Goal: Task Accomplishment & Management: Use online tool/utility

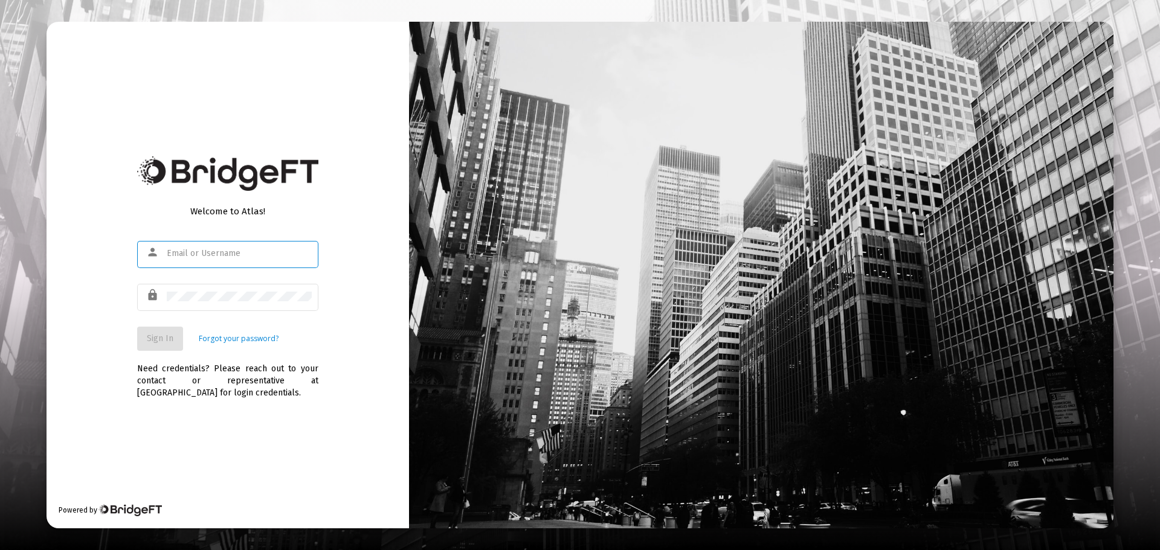
type input "[PERSON_NAME][EMAIL_ADDRESS][DOMAIN_NAME]"
click at [162, 336] on span "Sign In" at bounding box center [160, 338] width 27 height 10
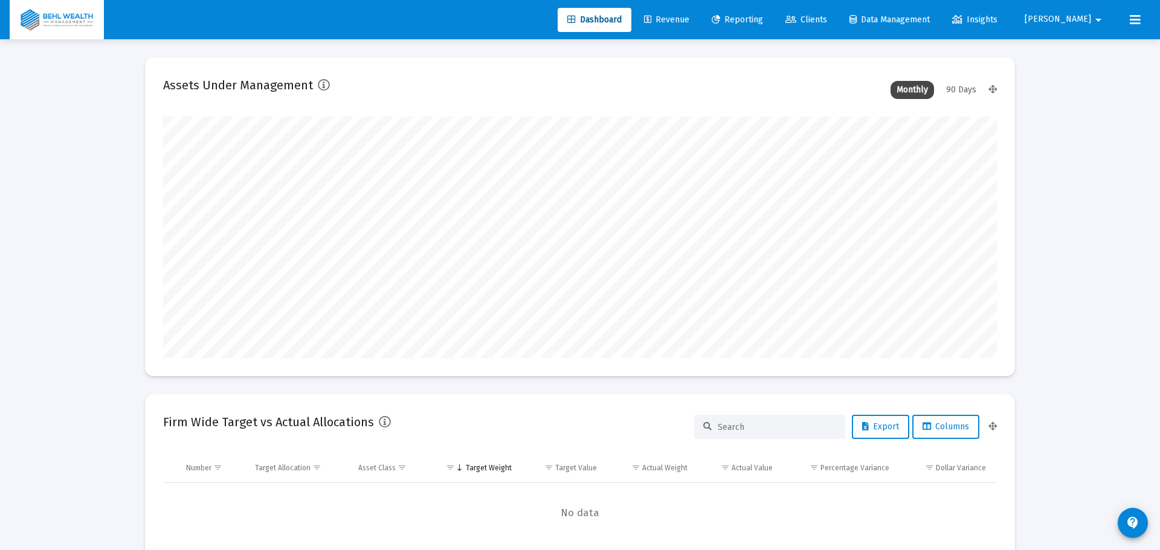
type input "[DATE]"
type input "[PERSON_NAME][EMAIL_ADDRESS][DOMAIN_NAME]"
click at [680, 19] on span "Revenue" at bounding box center [657, 19] width 45 height 10
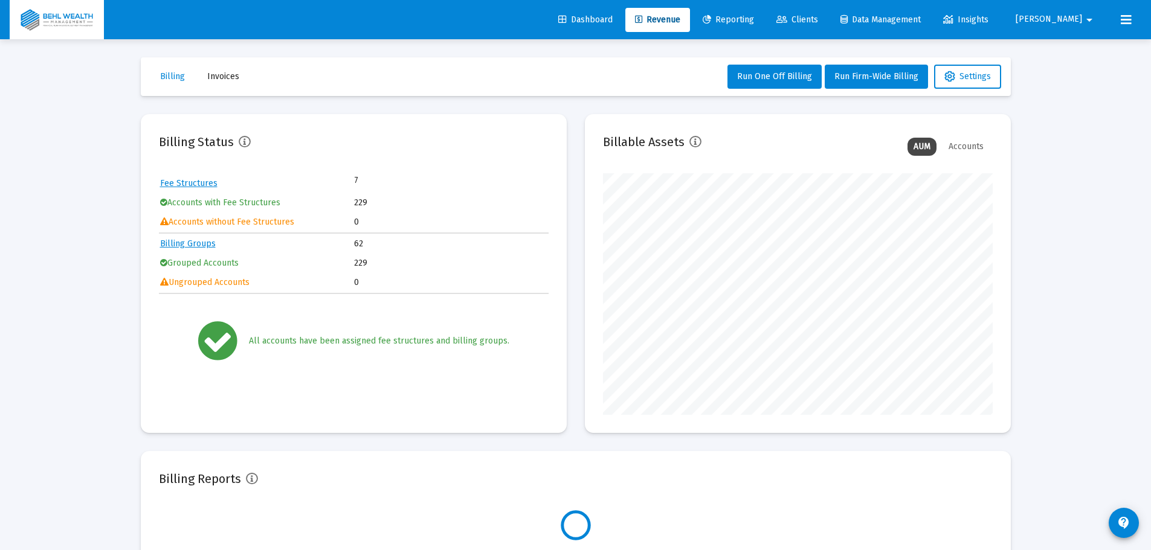
scroll to position [242, 390]
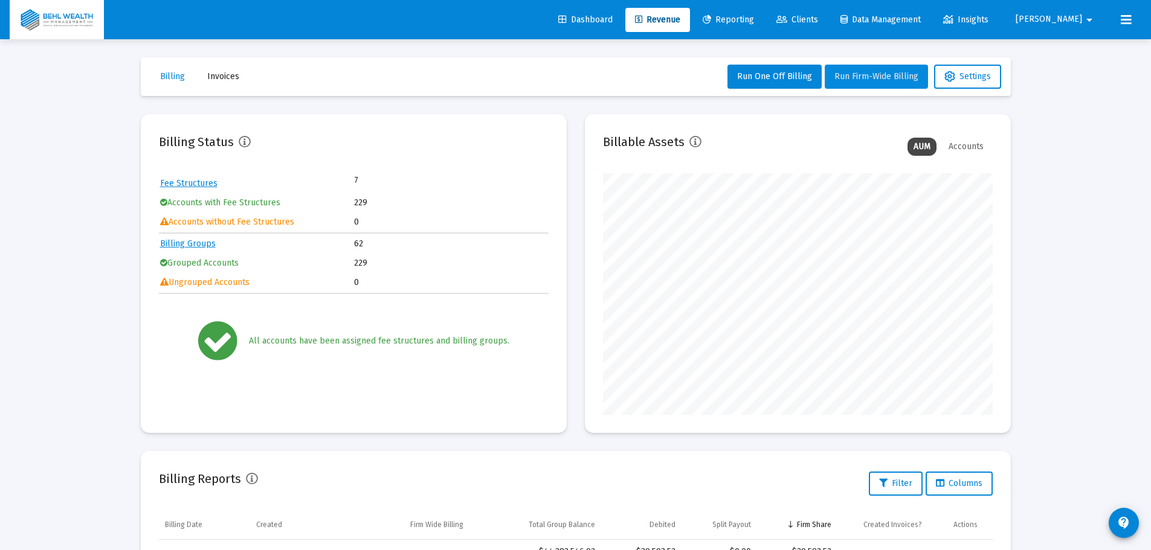
click at [859, 74] on span "Run Firm-Wide Billing" at bounding box center [876, 76] width 84 height 10
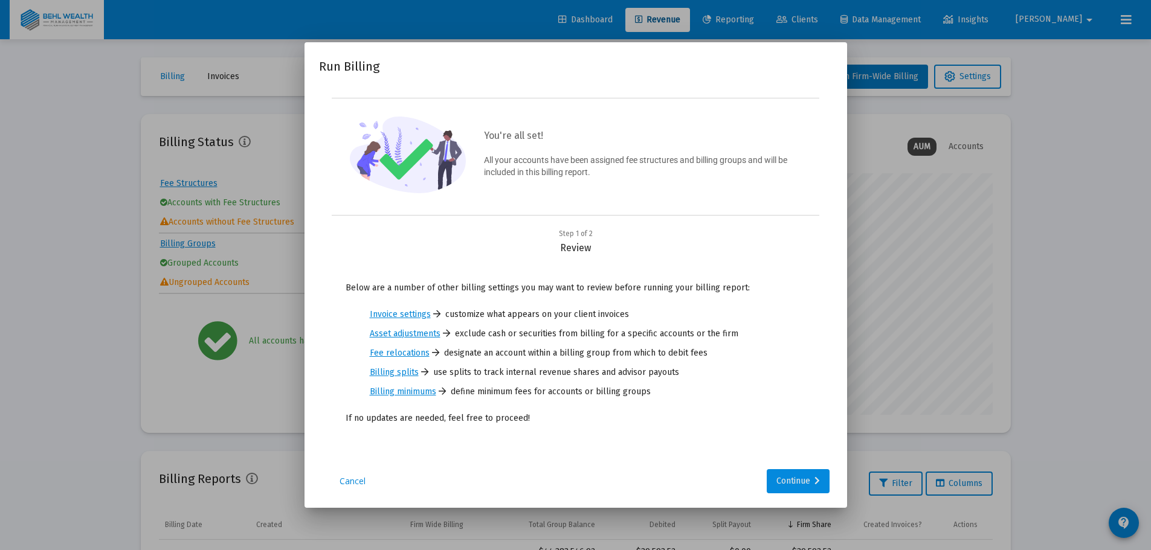
click at [788, 470] on div "Continue" at bounding box center [797, 481] width 43 height 24
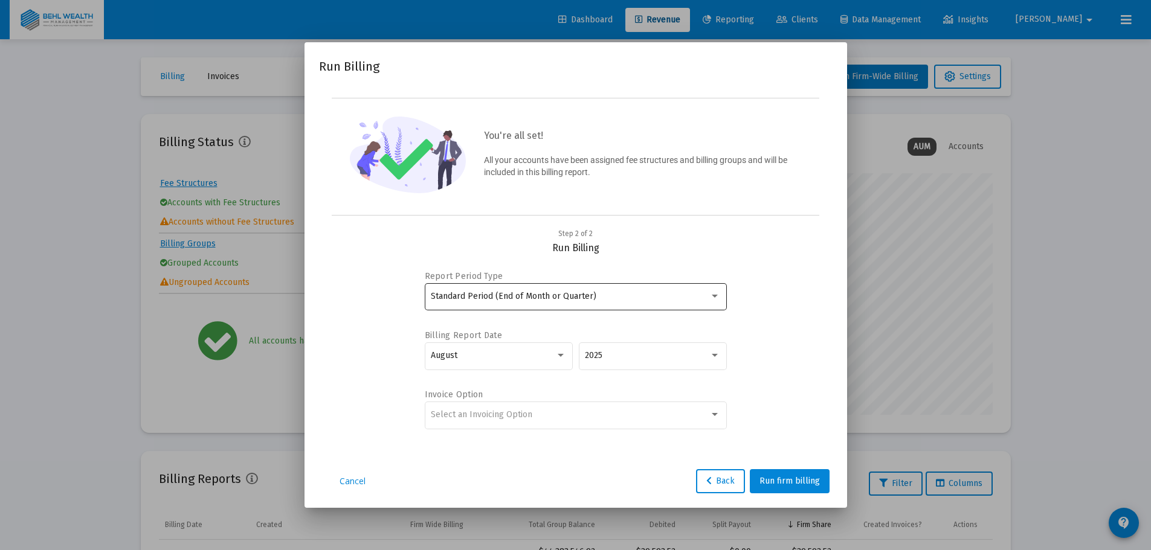
click at [573, 295] on span "Standard Period (End of Month or Quarter)" at bounding box center [514, 296] width 166 height 10
click at [648, 256] on div at bounding box center [575, 275] width 1151 height 550
click at [523, 352] on div "August" at bounding box center [493, 356] width 124 height 10
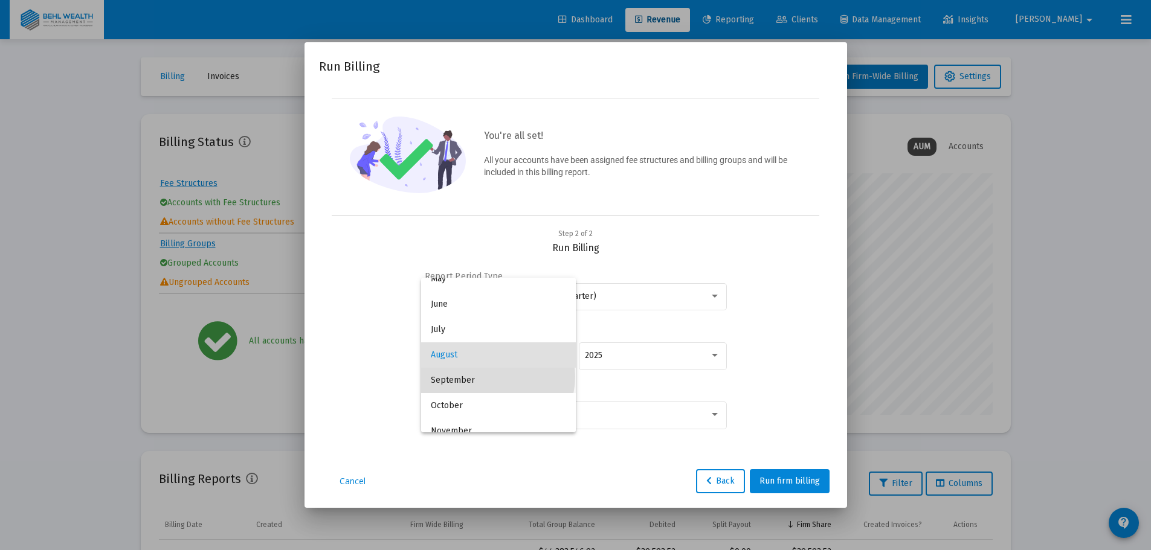
click at [497, 377] on span "September" at bounding box center [498, 380] width 135 height 25
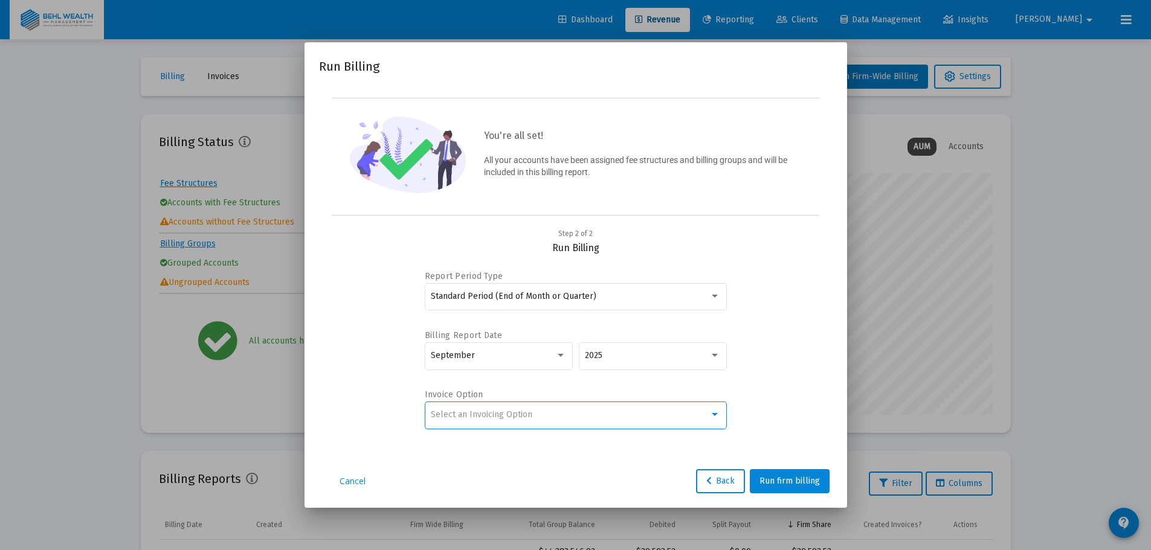
click at [512, 410] on span "Select an Invoicing Option" at bounding box center [481, 415] width 101 height 10
click at [512, 416] on span "No Invoice" at bounding box center [575, 414] width 289 height 25
click at [799, 486] on span "Run firm billing" at bounding box center [789, 481] width 60 height 10
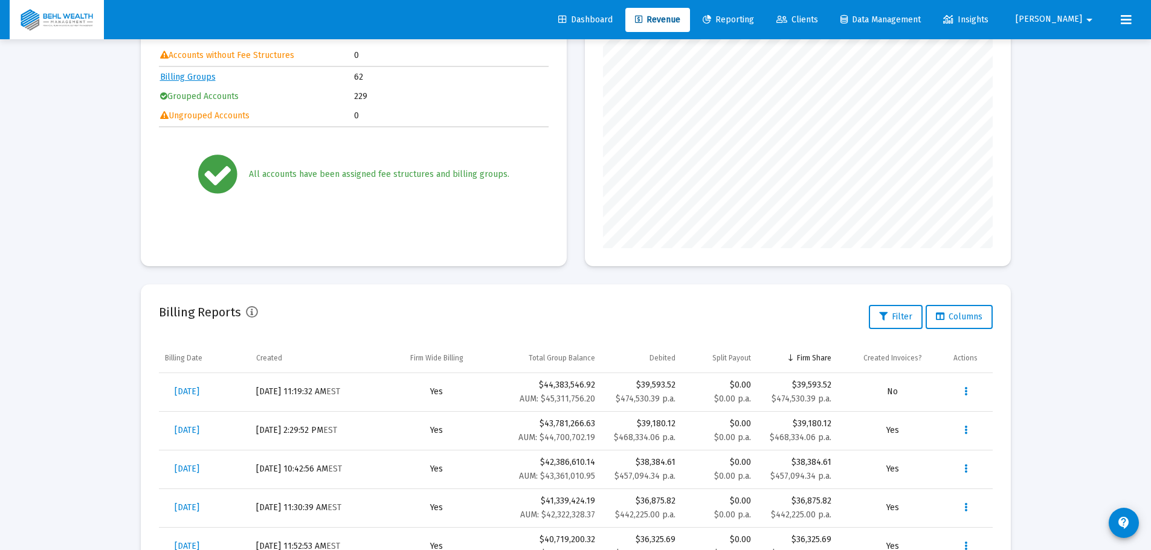
scroll to position [302, 0]
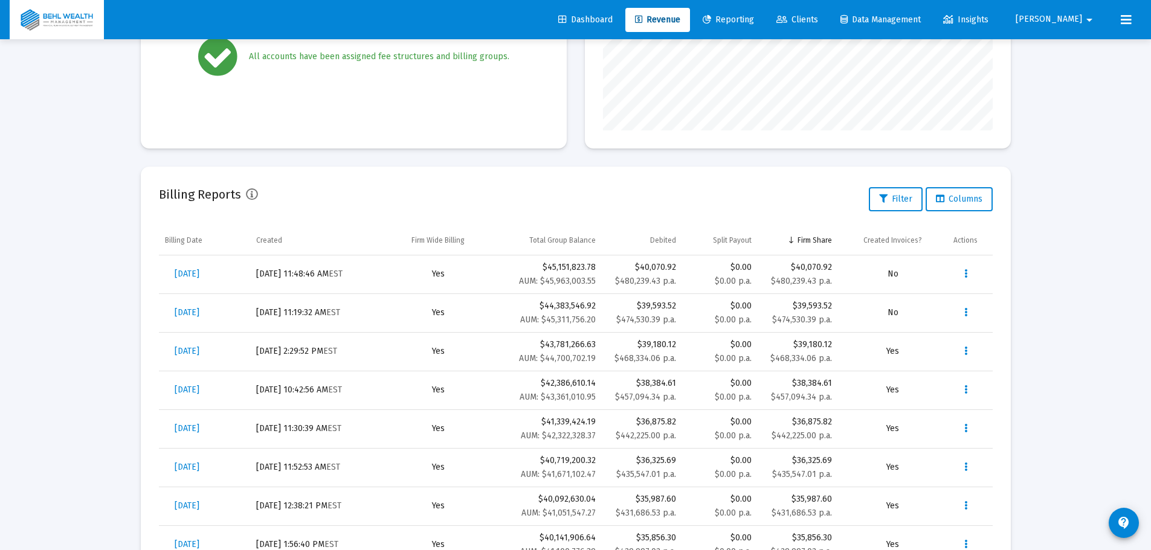
scroll to position [302, 0]
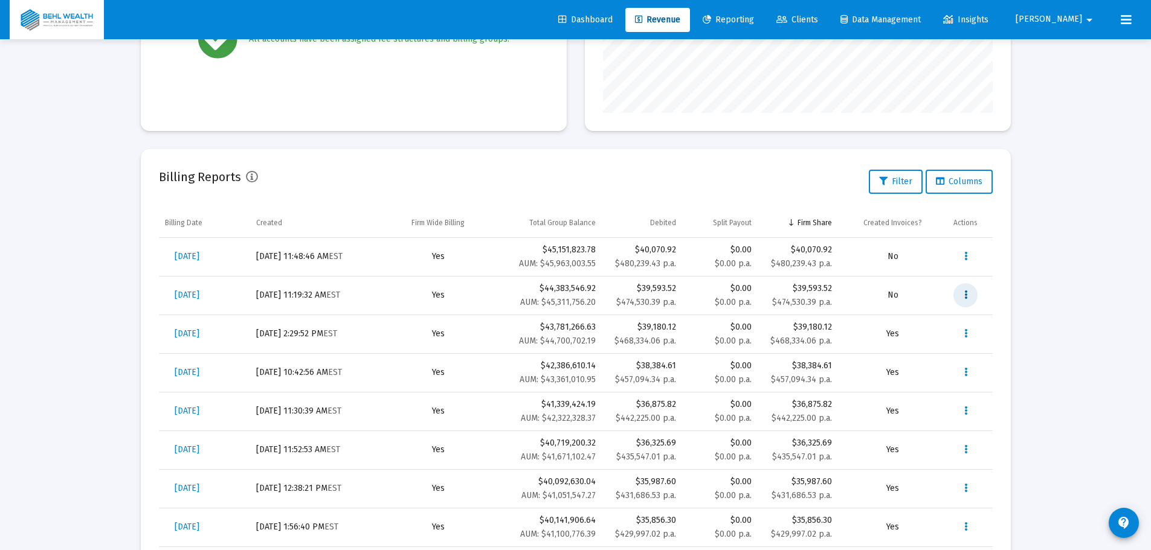
click at [972, 298] on button "Data grid" at bounding box center [965, 295] width 24 height 24
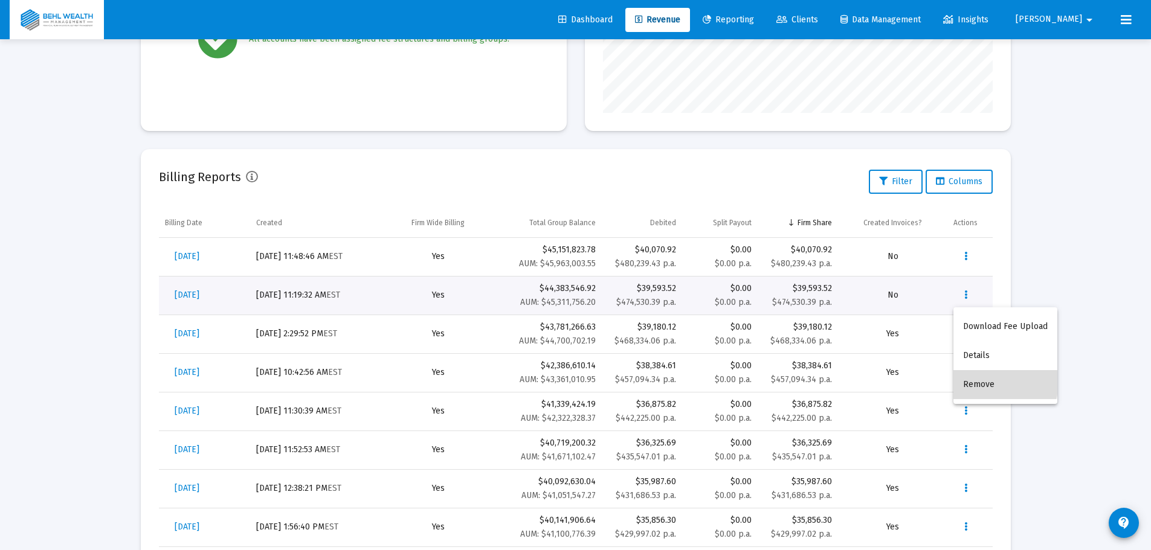
click at [980, 381] on button "Remove" at bounding box center [1005, 384] width 104 height 29
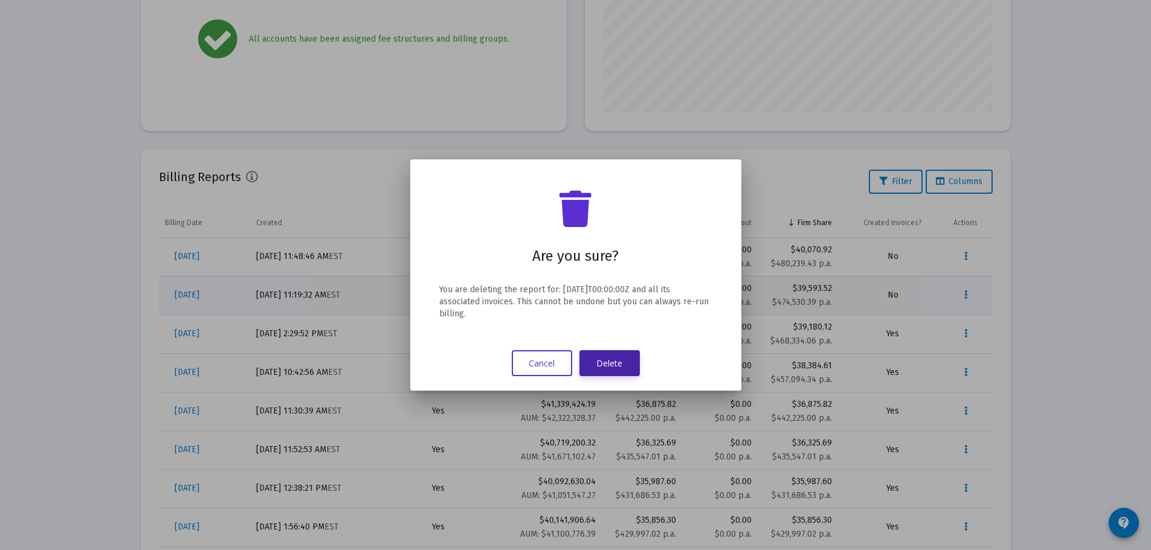
click at [602, 359] on button "Delete" at bounding box center [609, 363] width 60 height 26
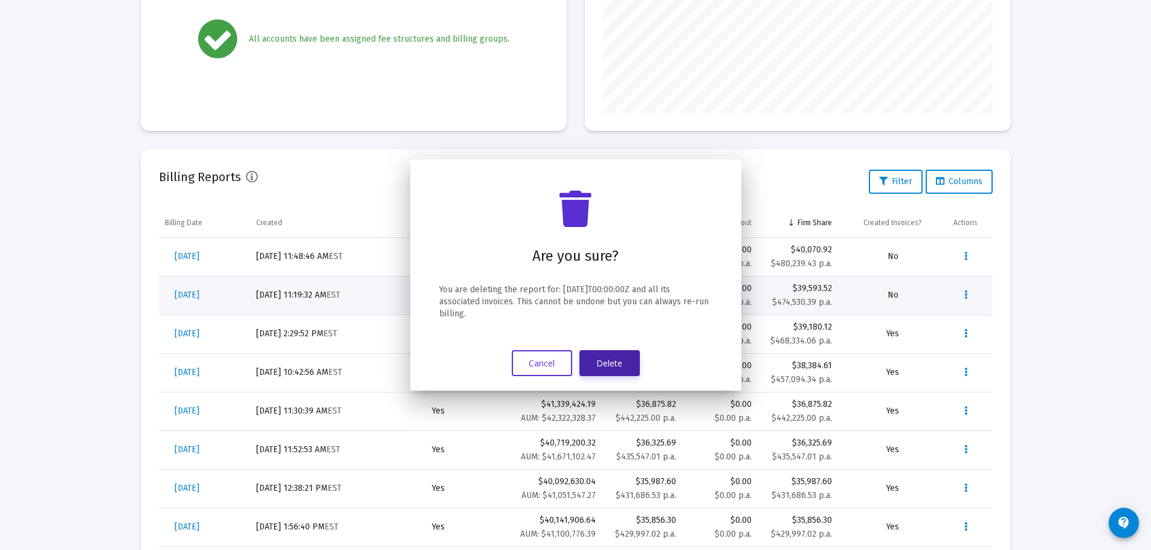
scroll to position [302, 0]
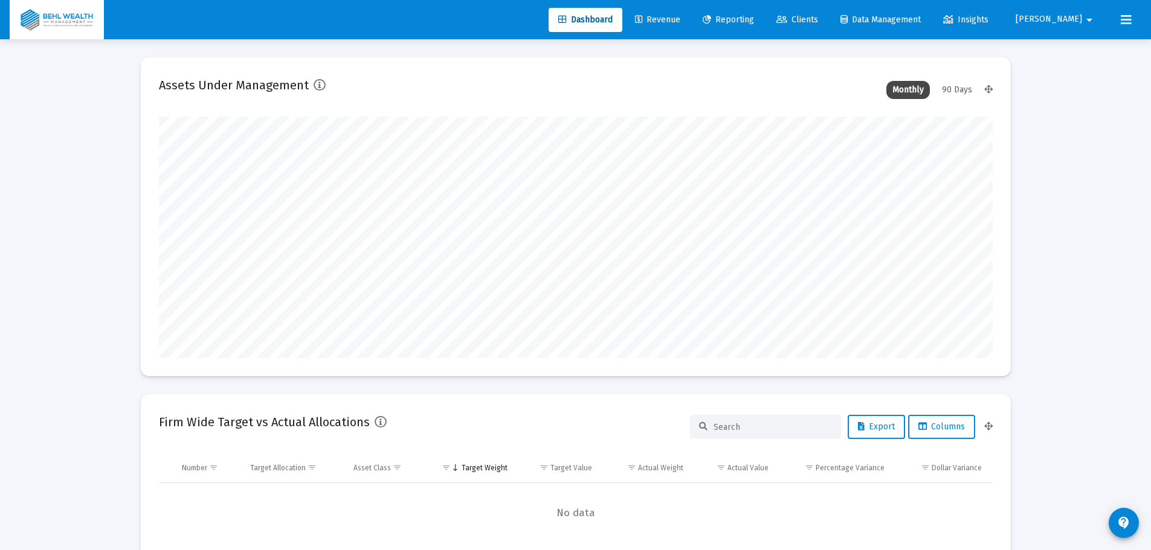
scroll to position [242, 834]
type input "[DATE]"
type input "[PERSON_NAME][EMAIL_ADDRESS][DOMAIN_NAME]"
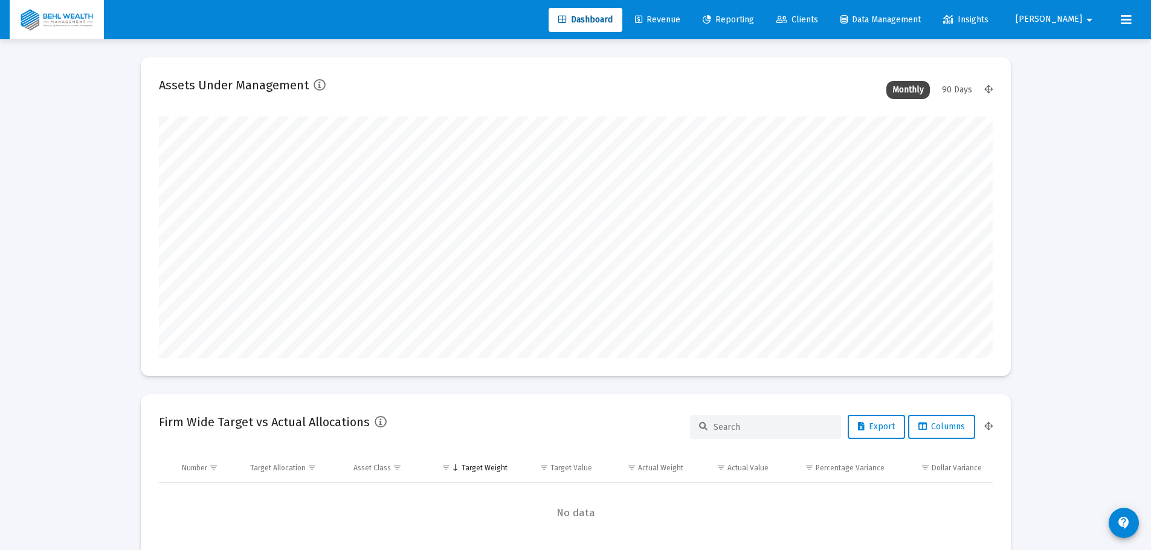
scroll to position [1825, 0]
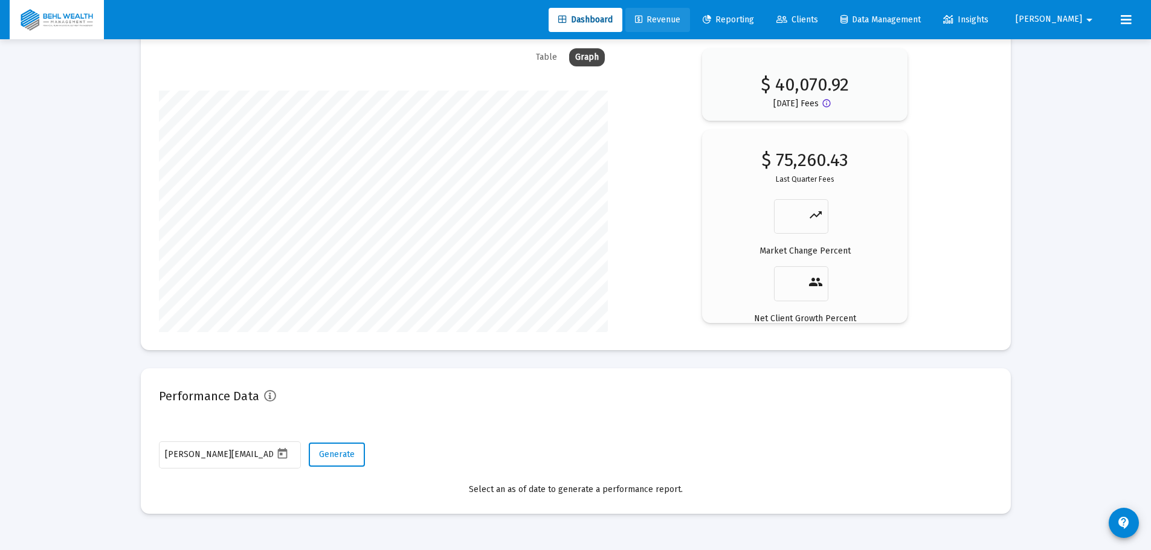
click at [680, 22] on span "Revenue" at bounding box center [657, 19] width 45 height 10
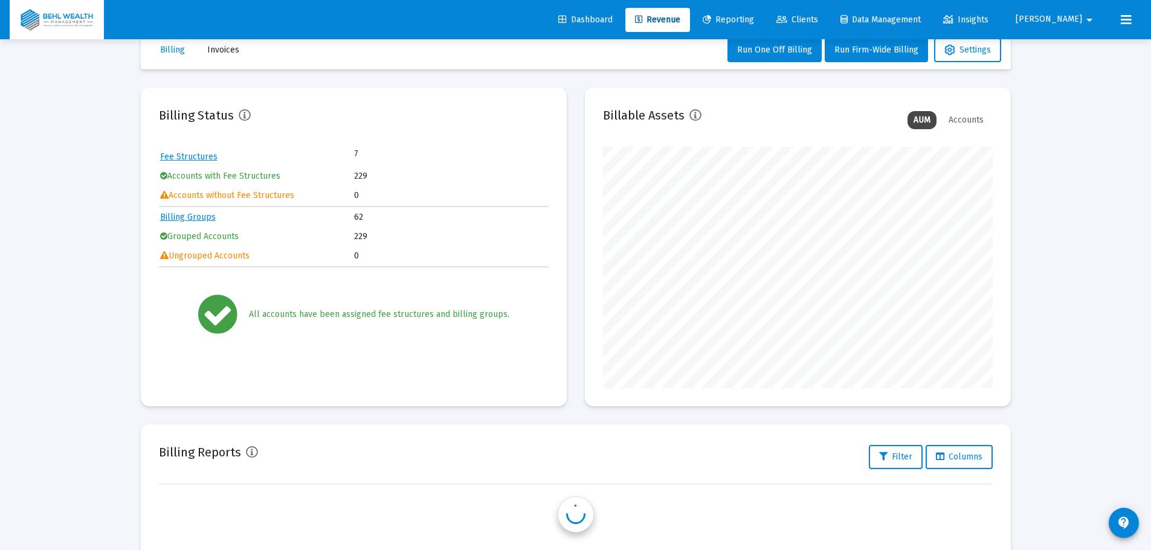
scroll to position [242, 390]
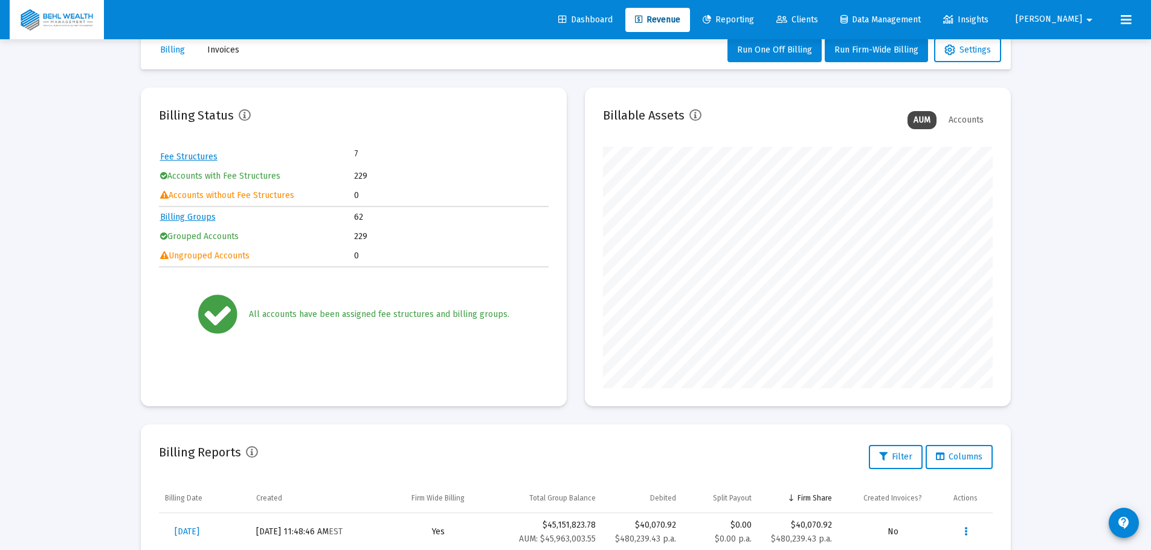
click at [754, 23] on span "Reporting" at bounding box center [728, 19] width 51 height 10
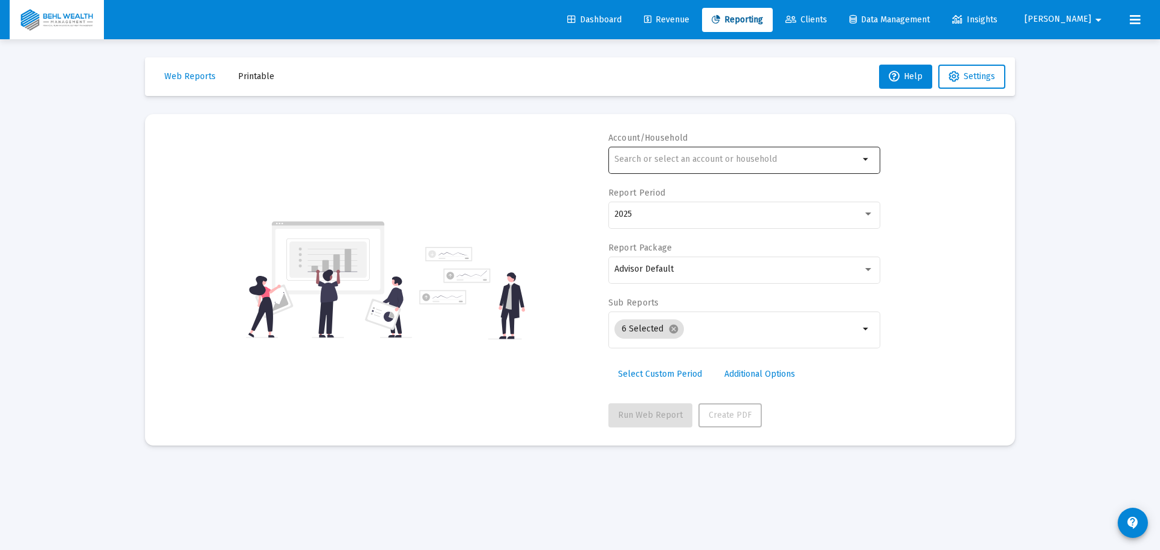
click at [693, 168] on div at bounding box center [736, 159] width 245 height 30
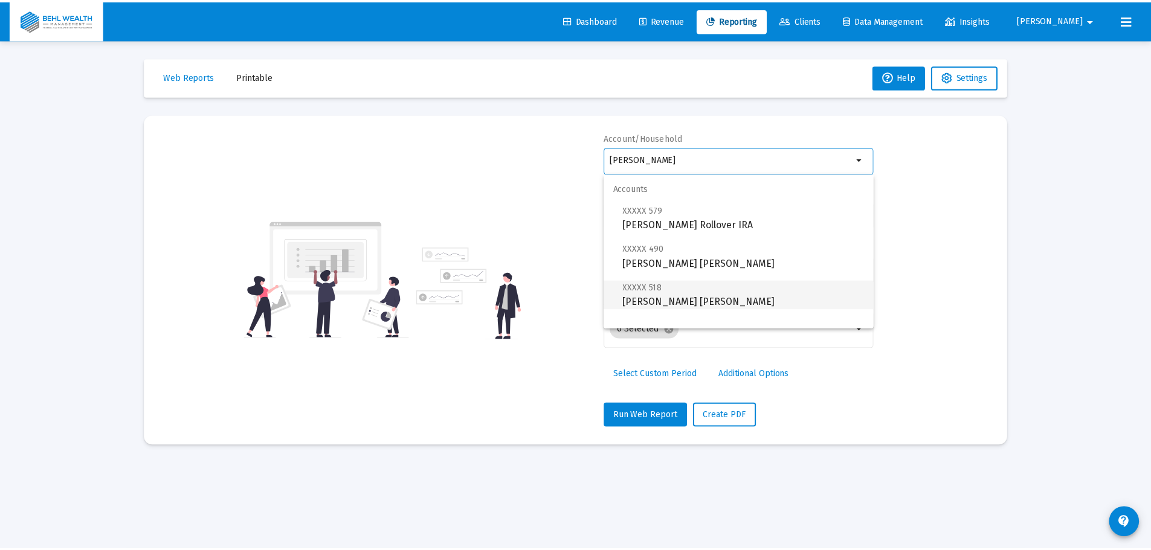
scroll to position [48, 0]
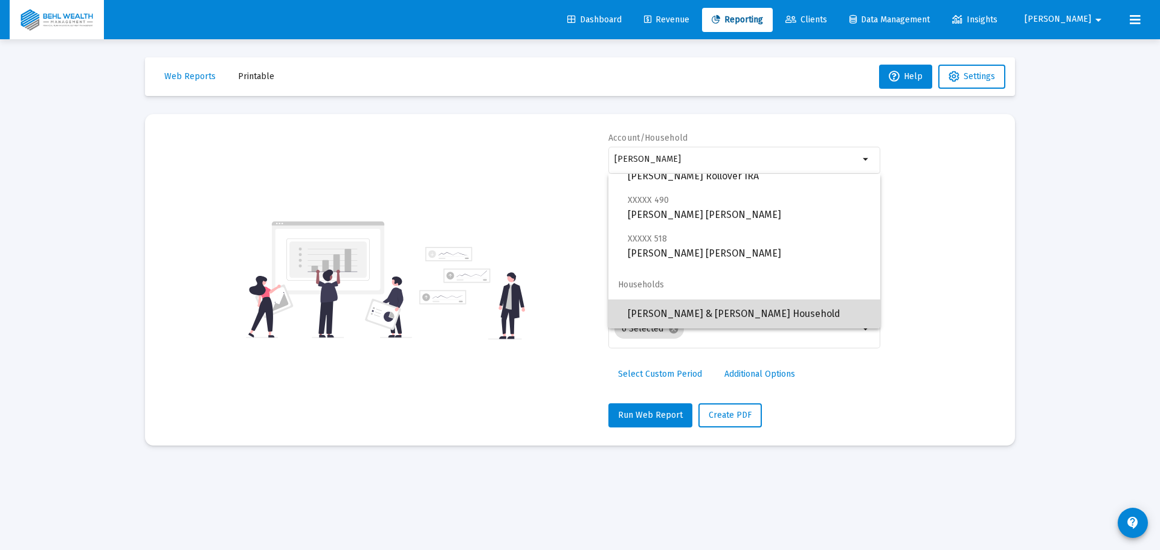
click at [782, 315] on span "[PERSON_NAME] & [PERSON_NAME] Household" at bounding box center [749, 314] width 243 height 29
type input "[PERSON_NAME] & [PERSON_NAME] Household"
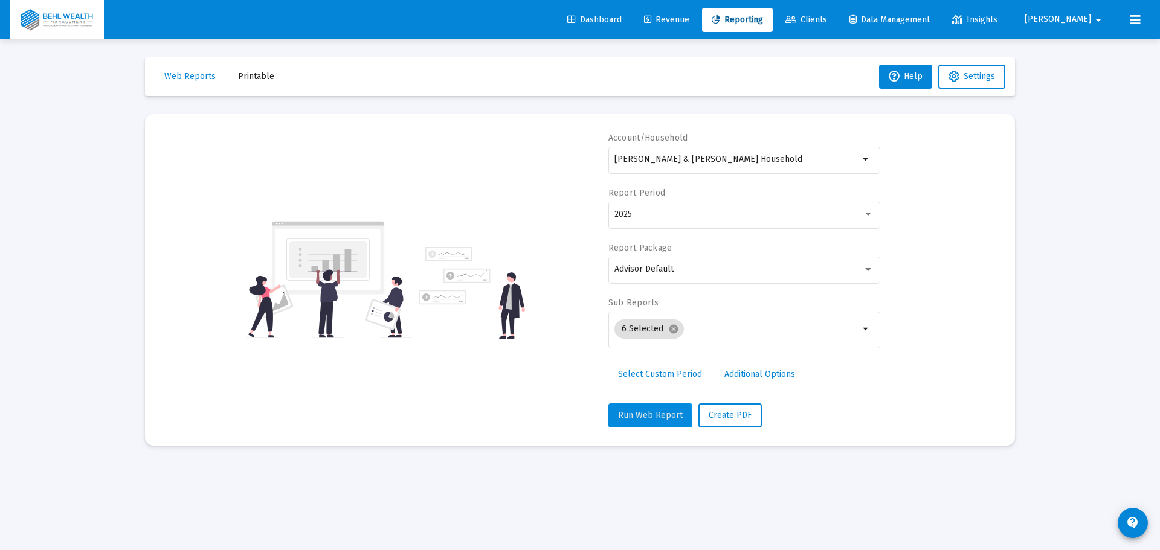
click at [643, 419] on span "Run Web Report" at bounding box center [650, 415] width 65 height 10
select select "View all"
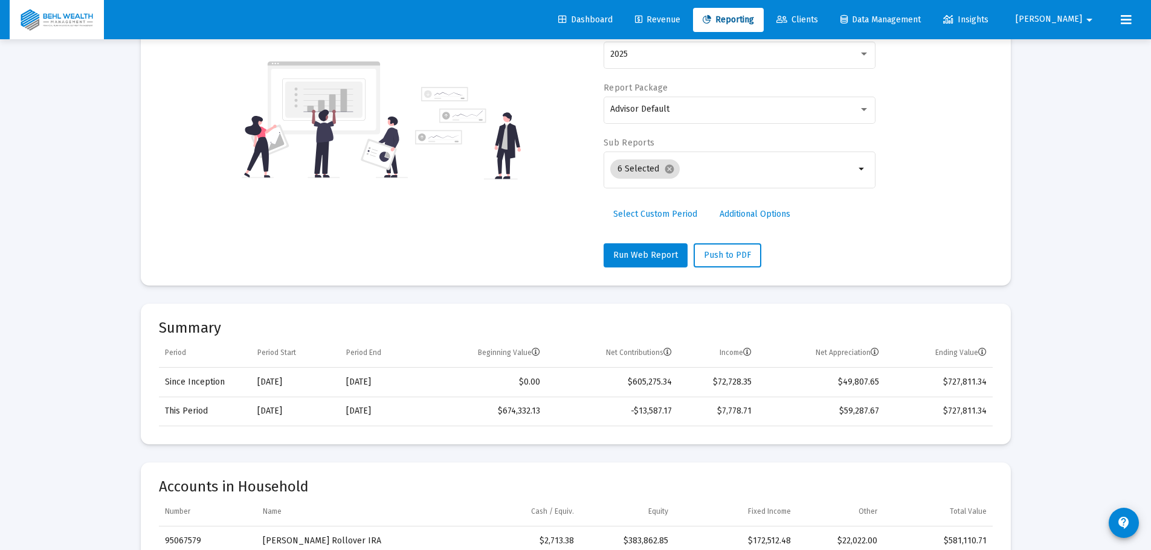
scroll to position [0, 0]
